Goal: Information Seeking & Learning: Check status

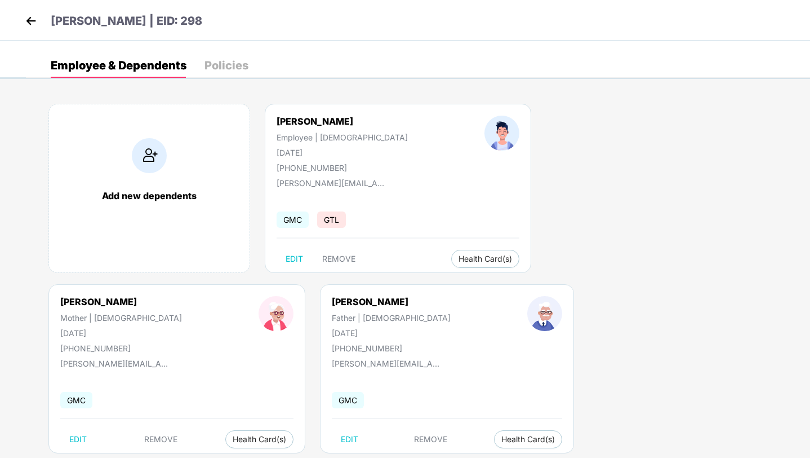
scroll to position [24, 0]
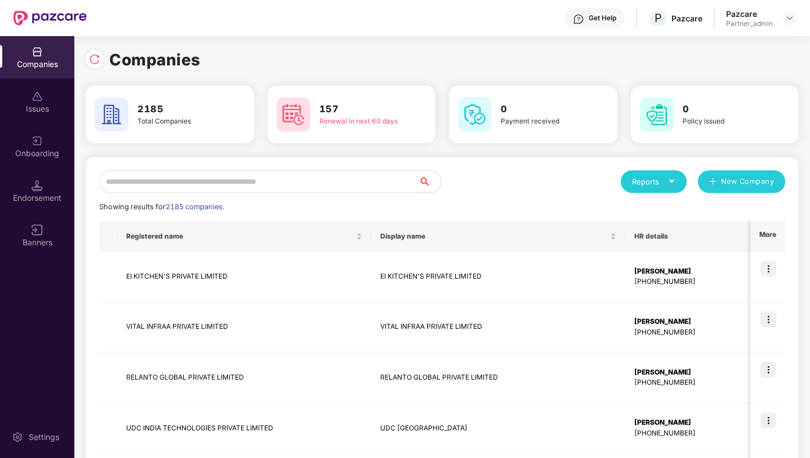
click at [207, 181] on input "text" at bounding box center [259, 181] width 320 height 23
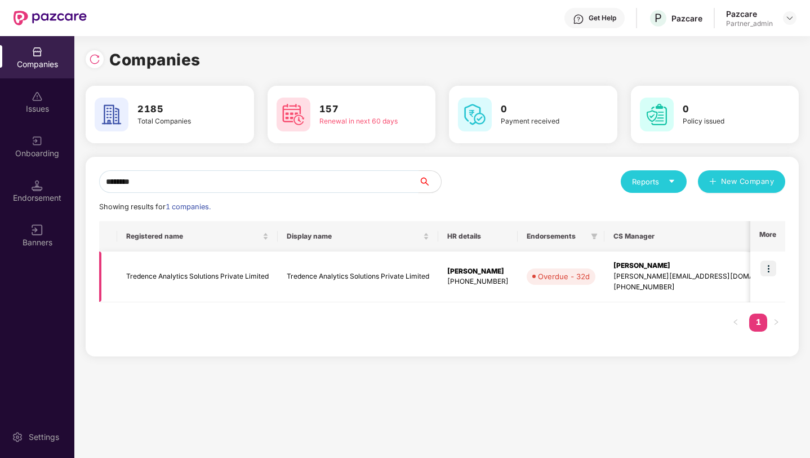
type input "********"
click at [775, 273] on img at bounding box center [769, 268] width 16 height 16
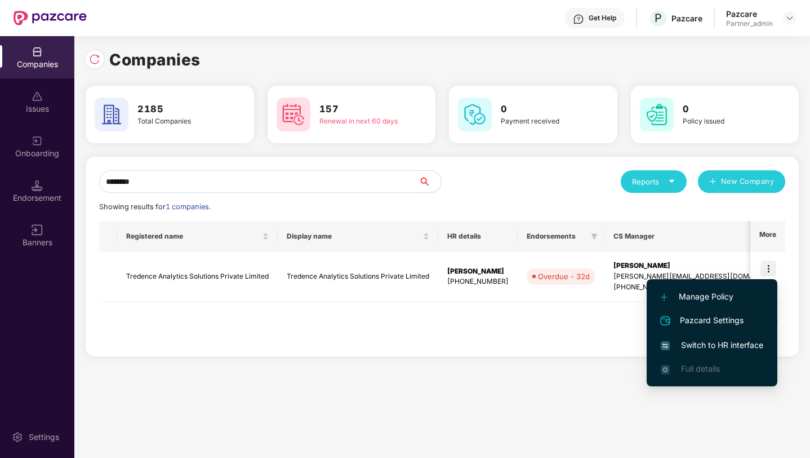
click at [727, 342] on span "Switch to HR interface" at bounding box center [712, 345] width 103 height 12
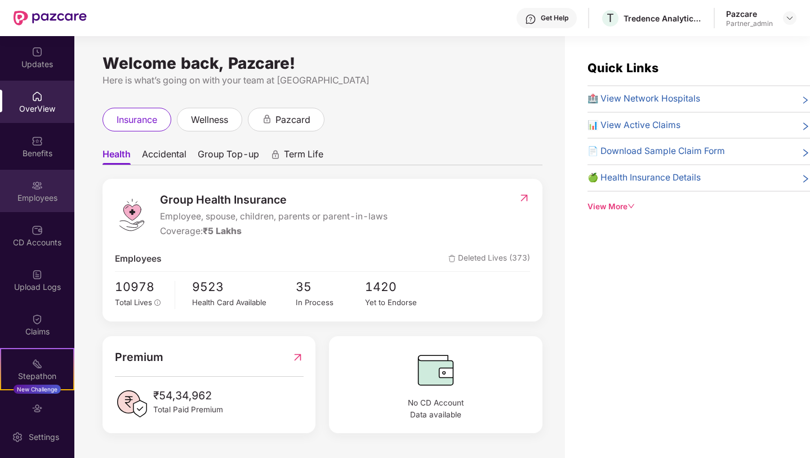
click at [45, 188] on div "Employees" at bounding box center [37, 191] width 74 height 42
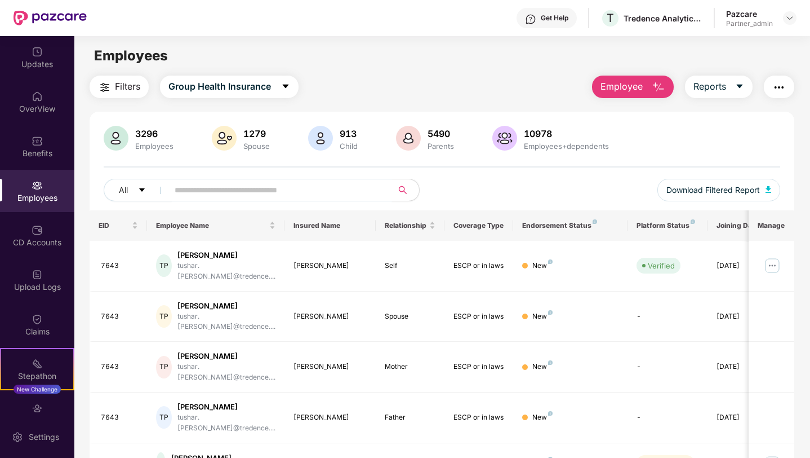
click at [249, 191] on input "text" at bounding box center [276, 189] width 202 height 17
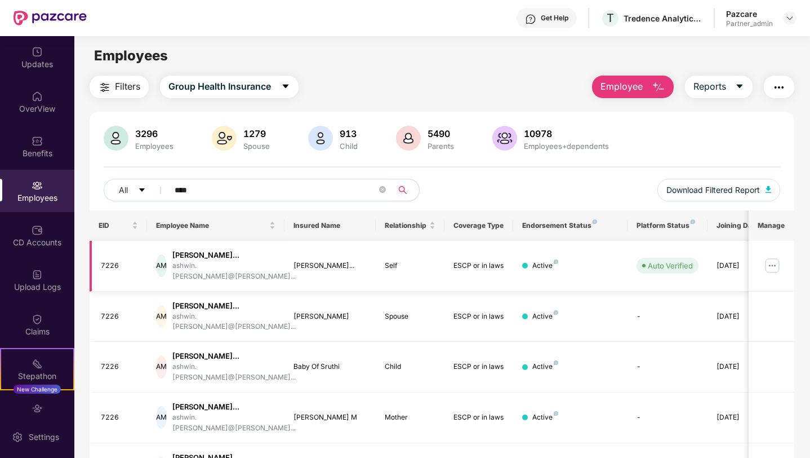
type input "****"
click at [770, 263] on img at bounding box center [773, 265] width 18 height 18
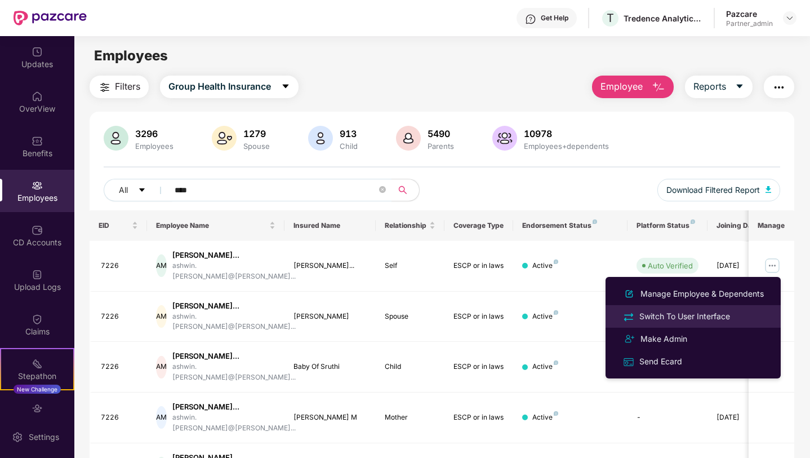
click at [695, 326] on li "Switch To User Interface" at bounding box center [693, 316] width 175 height 23
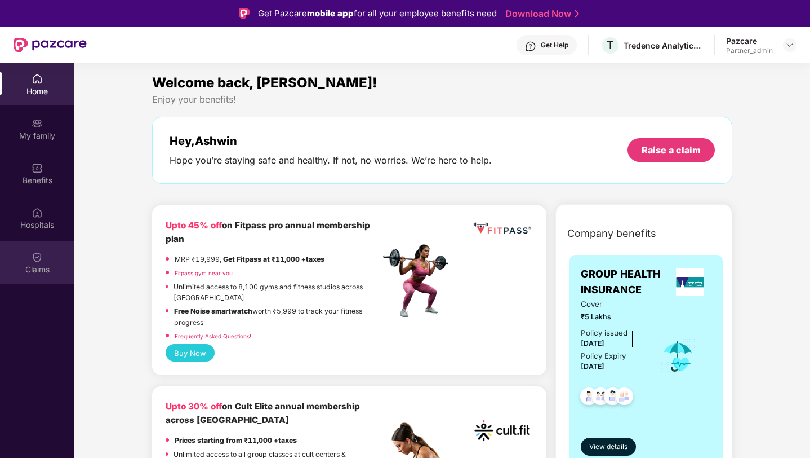
click at [46, 264] on div "Claims" at bounding box center [37, 269] width 74 height 11
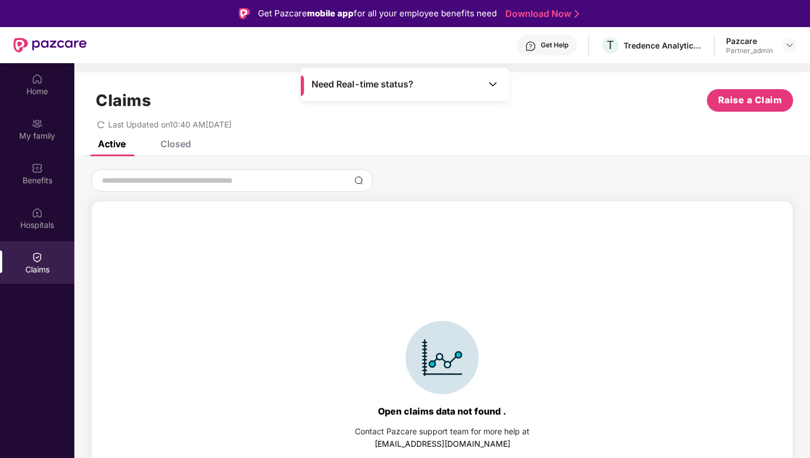
click at [172, 144] on div "Closed" at bounding box center [176, 143] width 30 height 11
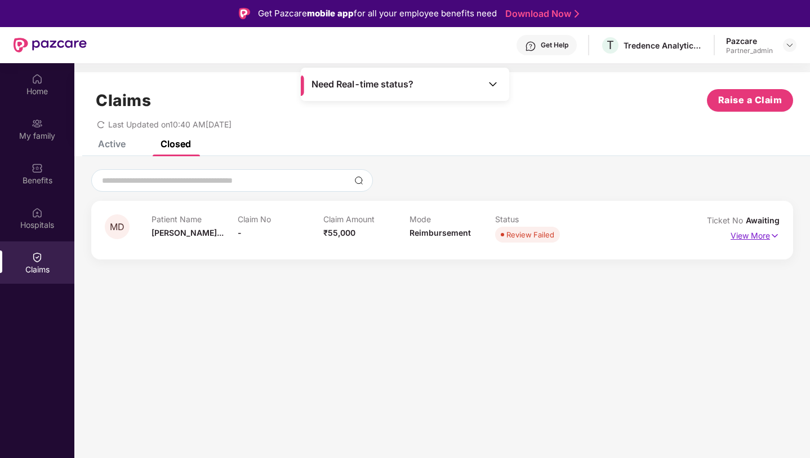
click at [774, 237] on img at bounding box center [775, 235] width 10 height 12
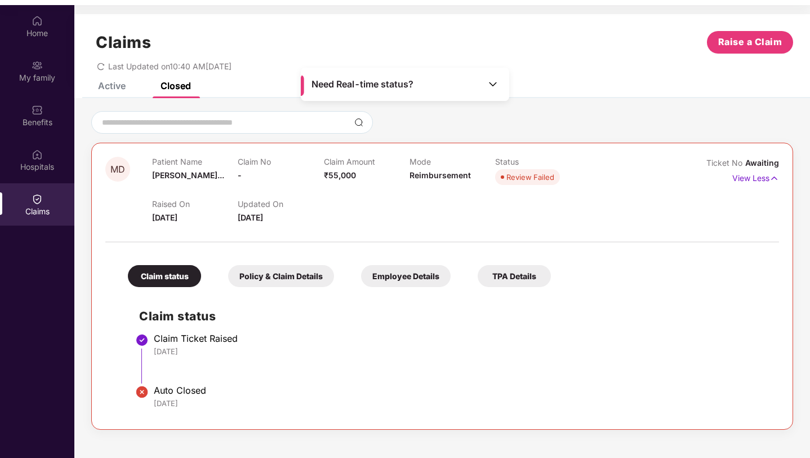
scroll to position [63, 0]
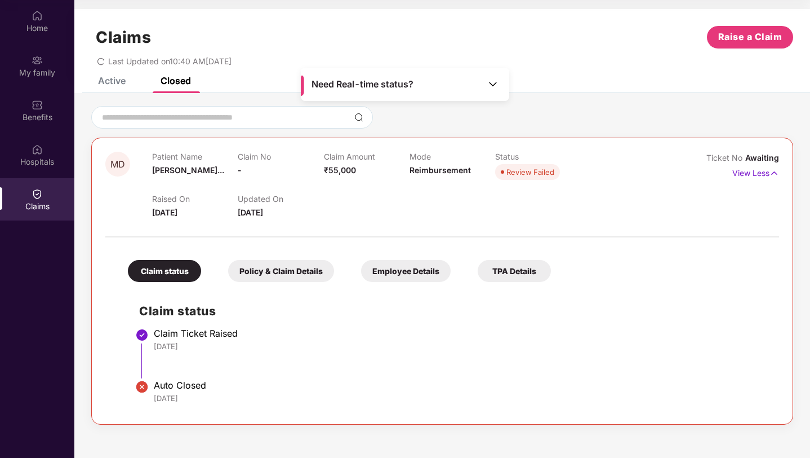
click at [105, 76] on div "Claims Raise a Claim Last Updated on 10:40 AM[DATE]" at bounding box center [442, 43] width 736 height 68
click at [110, 82] on div "Active" at bounding box center [112, 80] width 28 height 11
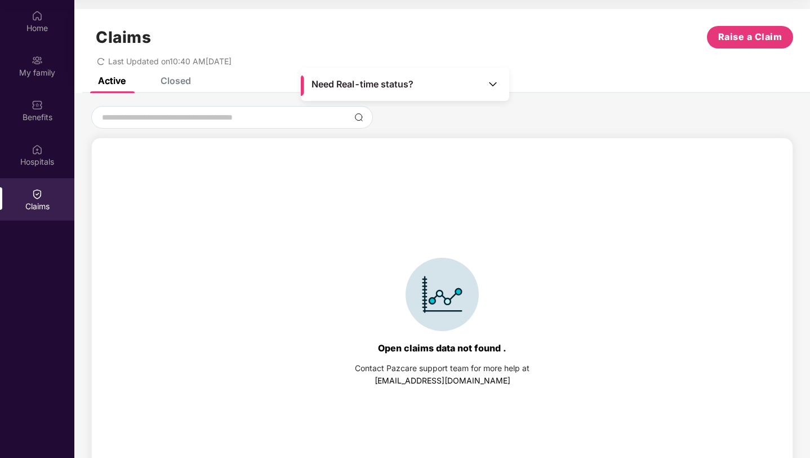
click at [175, 83] on div "Closed" at bounding box center [176, 80] width 30 height 11
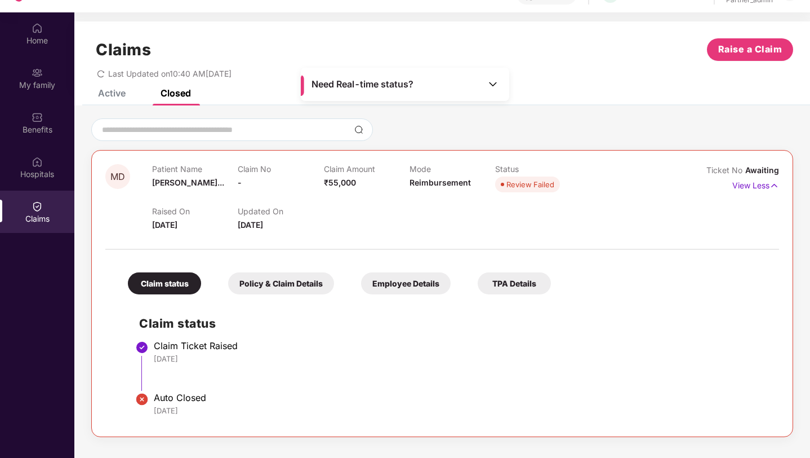
scroll to position [48, 0]
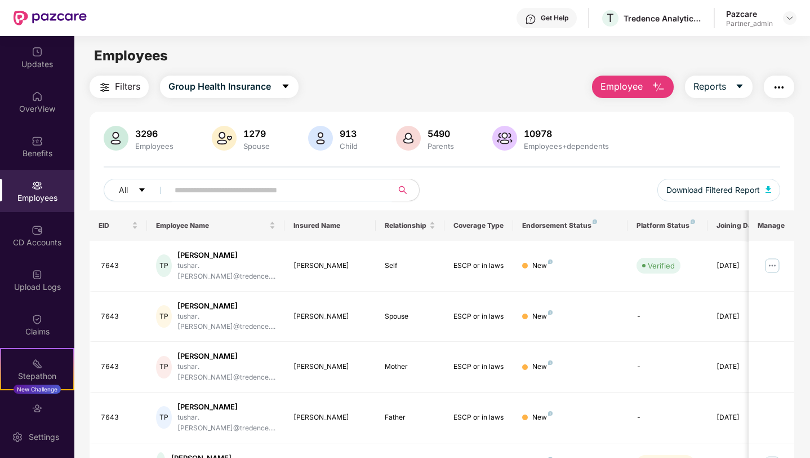
click at [199, 190] on input "text" at bounding box center [276, 189] width 202 height 17
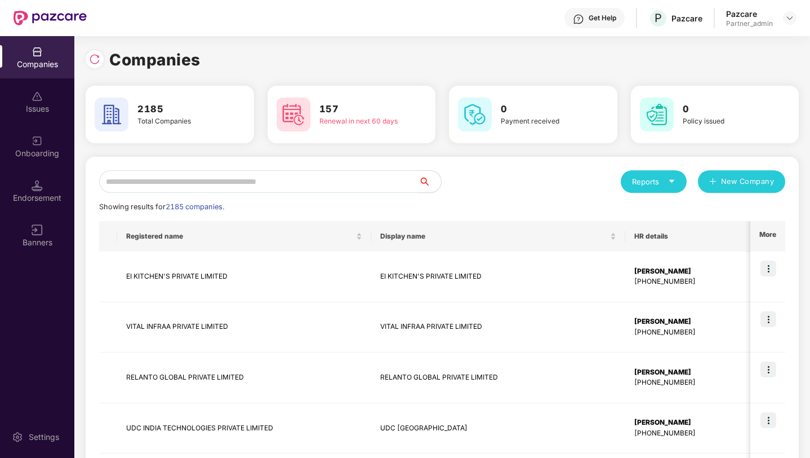
click at [197, 177] on input "text" at bounding box center [259, 181] width 320 height 23
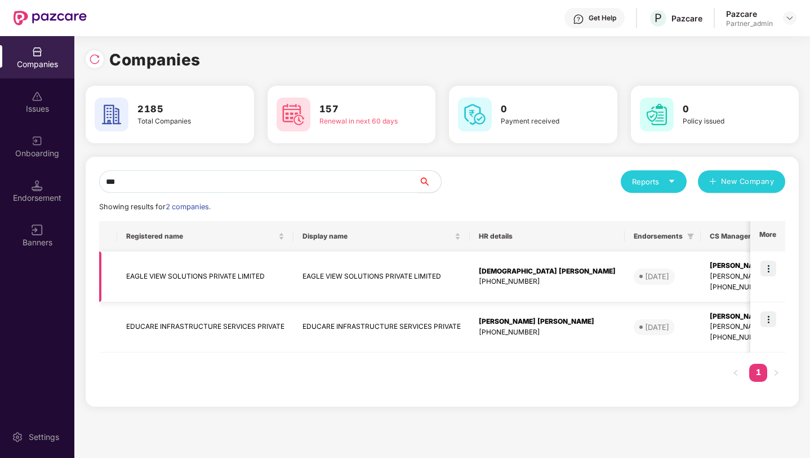
type input "***"
click at [770, 267] on img at bounding box center [769, 268] width 16 height 16
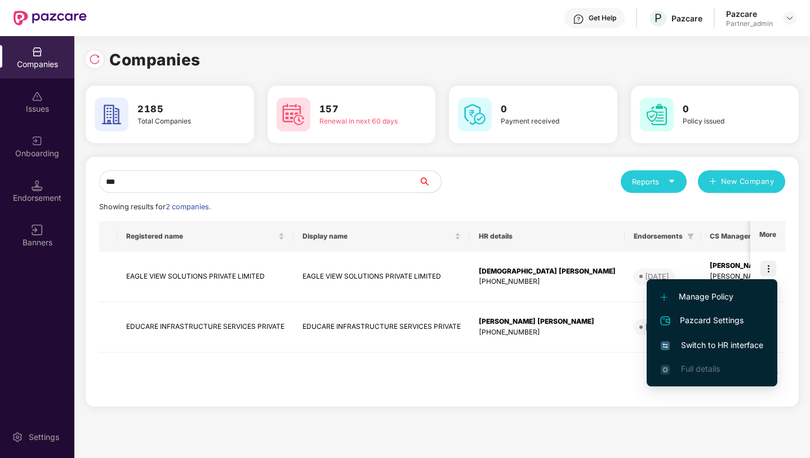
click at [735, 343] on span "Switch to HR interface" at bounding box center [712, 345] width 103 height 12
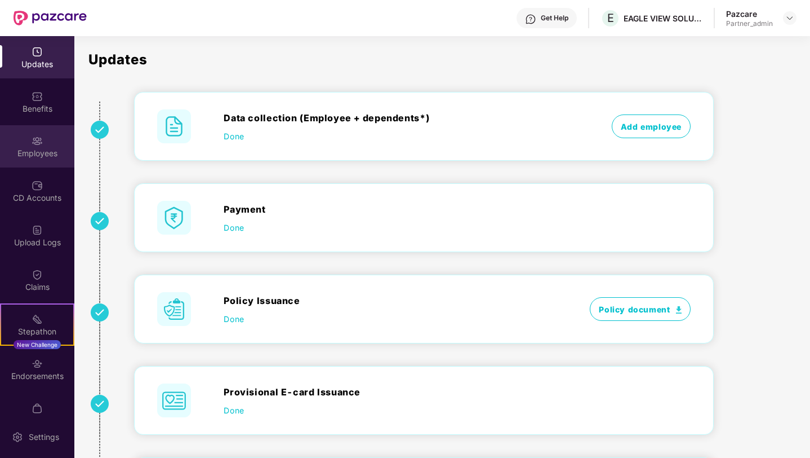
click at [36, 156] on div "Employees" at bounding box center [37, 153] width 74 height 11
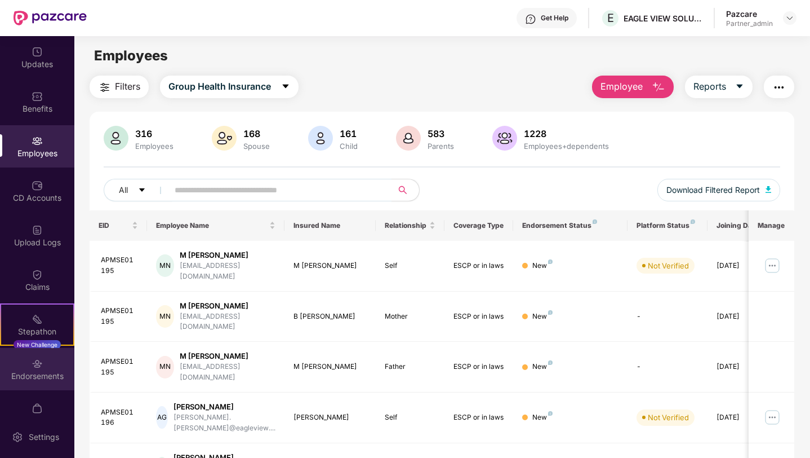
click at [39, 382] on div "Endorsements" at bounding box center [37, 369] width 74 height 42
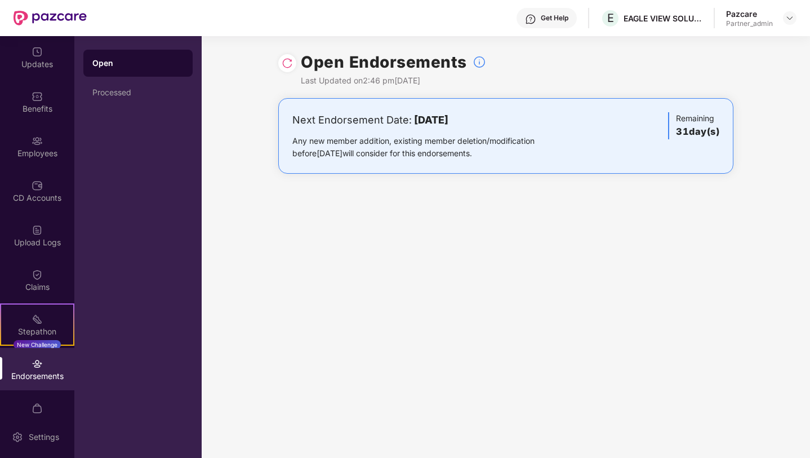
click at [287, 63] on img at bounding box center [287, 62] width 11 height 11
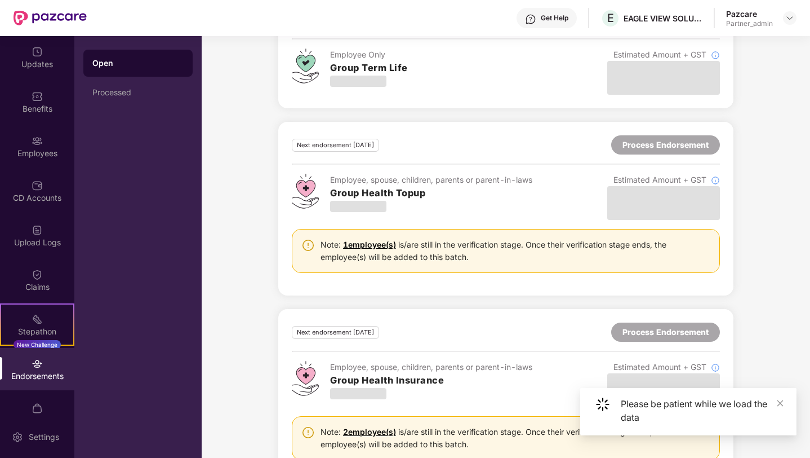
scroll to position [425, 0]
